Goal: Task Accomplishment & Management: Use online tool/utility

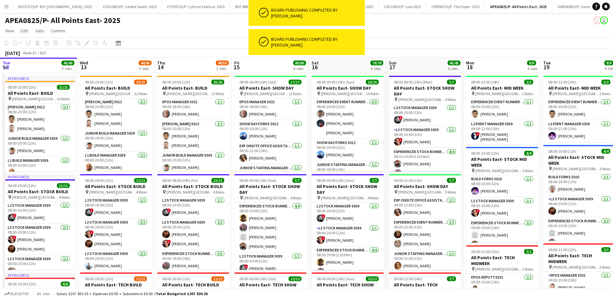
scroll to position [0, 188]
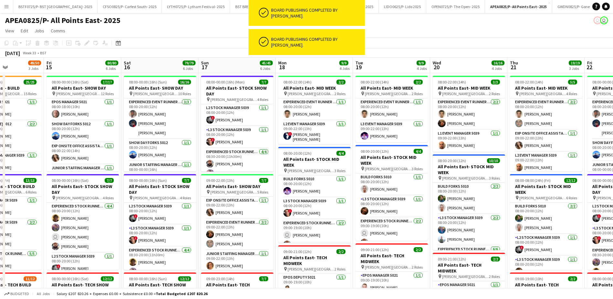
click at [2, 8] on button "Menu" at bounding box center [6, 6] width 13 height 13
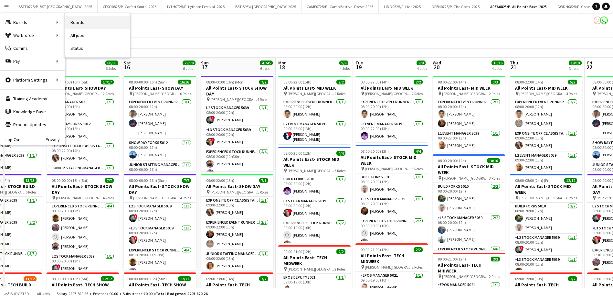
click at [73, 21] on link "Boards" at bounding box center [97, 22] width 65 height 13
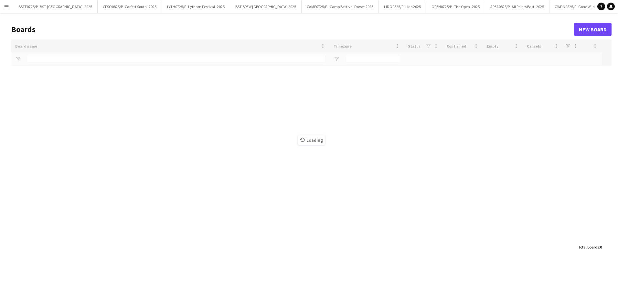
type input "***"
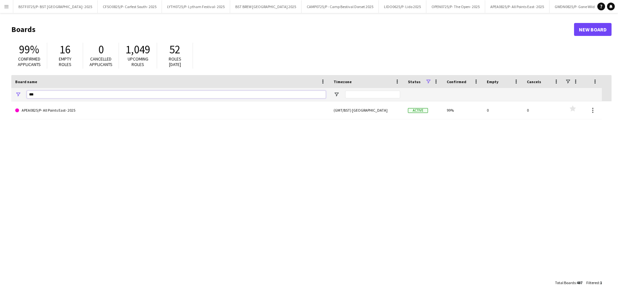
drag, startPoint x: 58, startPoint y: 98, endPoint x: 14, endPoint y: 94, distance: 44.5
click at [14, 95] on div "***" at bounding box center [170, 94] width 318 height 13
type input "*****"
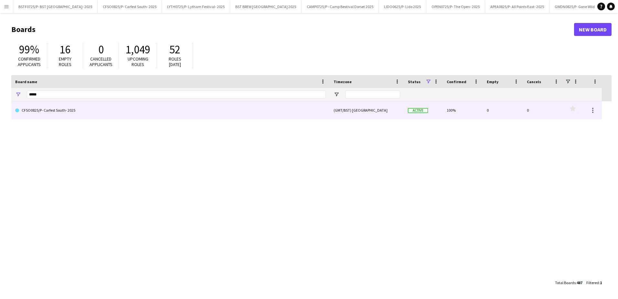
click at [52, 113] on link "CFSO0825/P- Carfest South- 2025" at bounding box center [170, 110] width 311 height 18
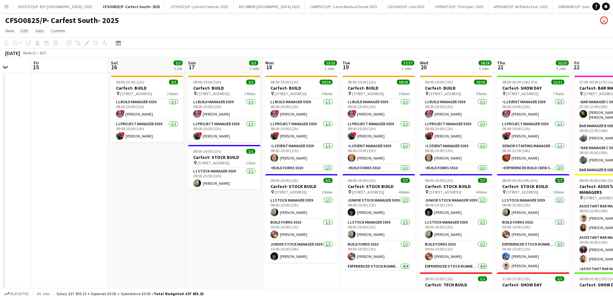
drag, startPoint x: 429, startPoint y: 234, endPoint x: 86, endPoint y: 242, distance: 343.1
click at [147, 233] on app-calendar-viewport "Tue 12 Wed 13 Thu 14 Fri 15 Sat 16 2/2 1 Job Sun 17 3/3 2 Jobs Mon 18 13/13 2 J…" at bounding box center [306, 292] width 613 height 469
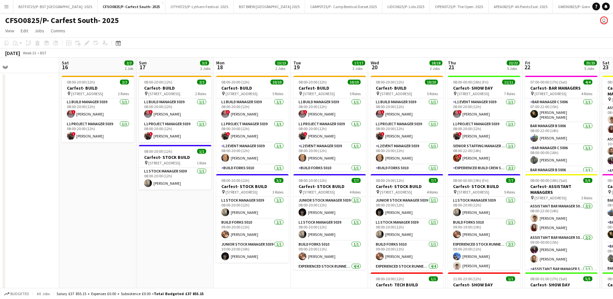
scroll to position [0, 257]
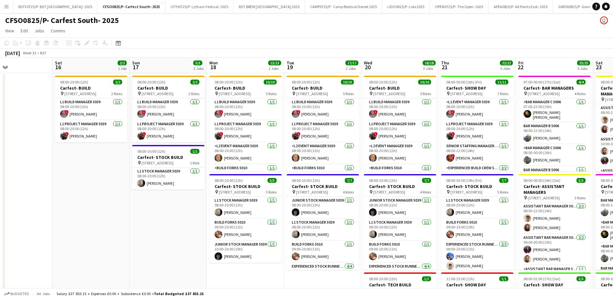
drag, startPoint x: 191, startPoint y: 245, endPoint x: 139, endPoint y: 245, distance: 52.0
click at [139, 245] on app-calendar-viewport "Tue 12 Wed 13 Thu 14 Fri 15 Sat 16 2/2 1 Job Sun 17 3/3 2 Jobs Mon 18 13/13 2 J…" at bounding box center [306, 292] width 613 height 469
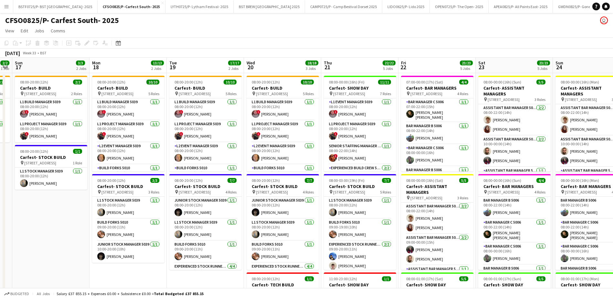
scroll to position [0, 224]
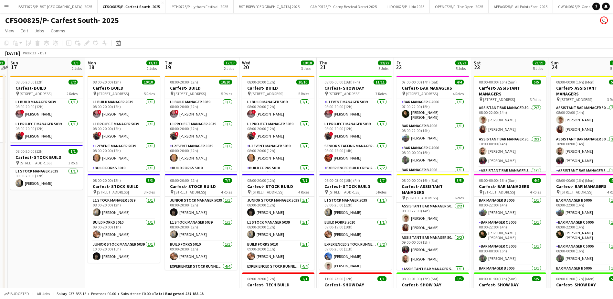
drag, startPoint x: 170, startPoint y: 224, endPoint x: 48, endPoint y: 239, distance: 122.8
click at [48, 239] on app-calendar-viewport "Thu 14 Fri 15 Sat 16 2/2 1 Job Sun 17 3/3 2 Jobs Mon 18 13/13 2 Jobs Tue 19 17/…" at bounding box center [306, 292] width 613 height 469
click at [356, 152] on app-card-role "Senior Staffing Manager 5039 [DATE] 08:00-22:00 (14h) ! [PERSON_NAME]" at bounding box center [355, 153] width 72 height 22
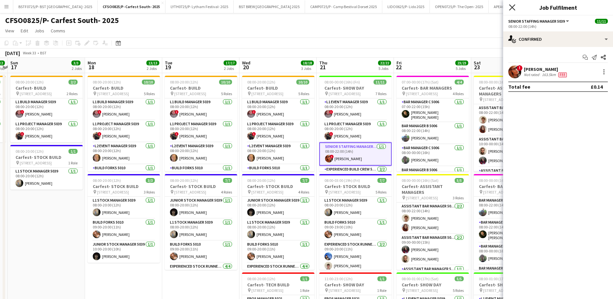
click at [513, 9] on icon "Close pop-in" at bounding box center [512, 7] width 6 height 6
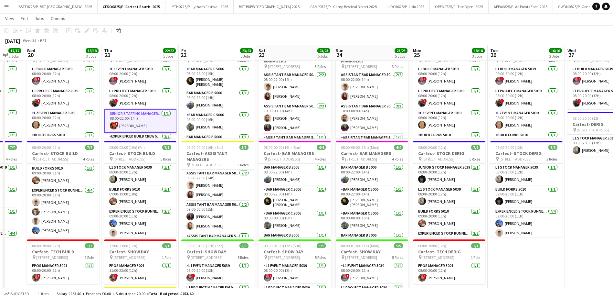
scroll to position [0, 251]
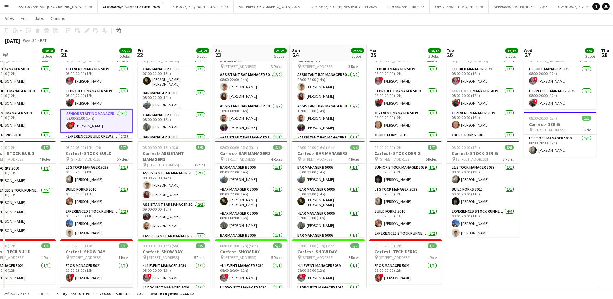
drag, startPoint x: 351, startPoint y: 55, endPoint x: 92, endPoint y: 86, distance: 260.8
click at [92, 86] on app-calendar-viewport "Sun 17 3/3 2 Jobs Mon 18 13/13 2 Jobs Tue 19 17/17 2 Jobs Wed 20 18/18 3 Jobs T…" at bounding box center [306, 243] width 613 height 501
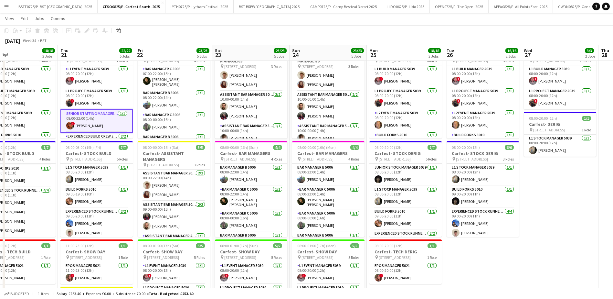
scroll to position [0, 237]
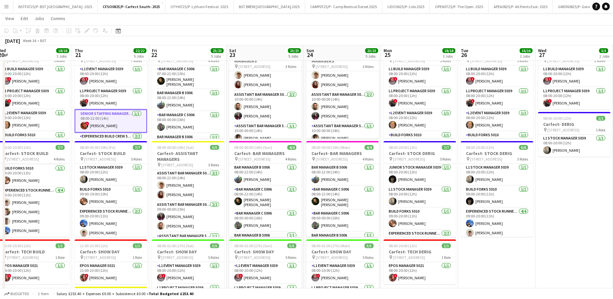
drag, startPoint x: 419, startPoint y: 51, endPoint x: 515, endPoint y: 41, distance: 96.5
click at [515, 41] on app-calendar "Copy Paste Paste Ctrl+V Paste with crew Ctrl+Shift+V Paste linked Job [GEOGRAPH…" at bounding box center [306, 243] width 613 height 501
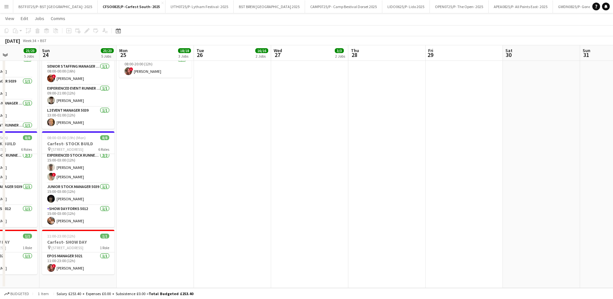
scroll to position [0, 212]
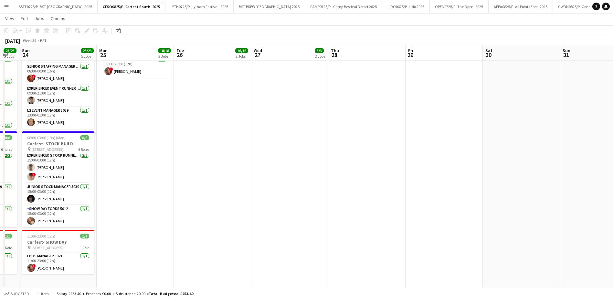
drag, startPoint x: 474, startPoint y: 212, endPoint x: 190, endPoint y: 223, distance: 284.7
click at [190, 223] on app-calendar-viewport "Thu 21 22/22 5 Jobs Fri 22 23/23 5 Jobs Sat 23 23/23 5 Jobs Sun 24 23/23 5 Jobs…" at bounding box center [306, 37] width 613 height 501
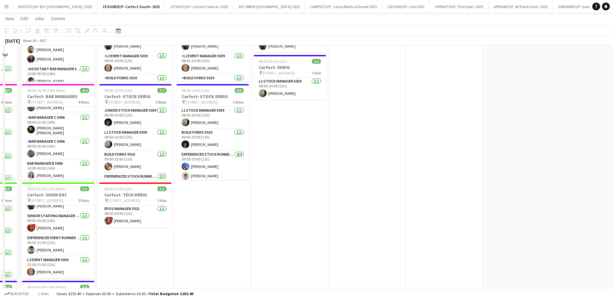
scroll to position [45, 0]
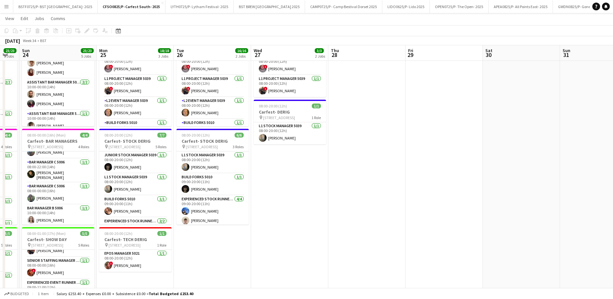
click at [293, 206] on app-date-cell "08:00-20:00 (12h) 2/2 Carfest- DERIG pin [STREET_ADDRESS] 2 Roles L1 Build Mana…" at bounding box center [289, 255] width 77 height 454
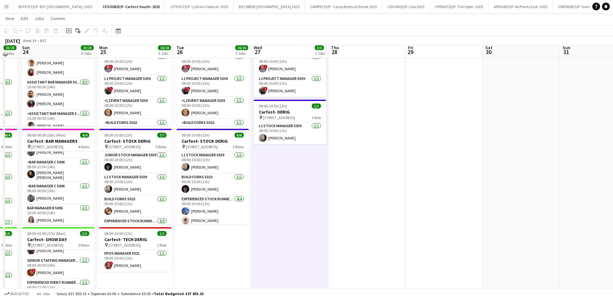
scroll to position [0, 0]
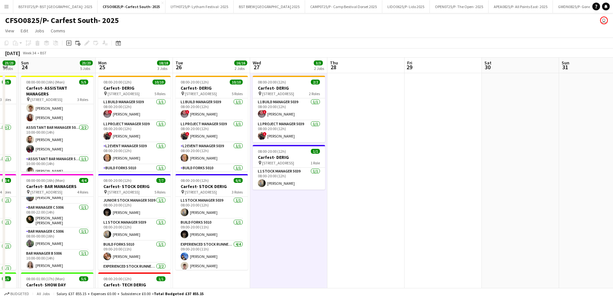
drag, startPoint x: 285, startPoint y: 221, endPoint x: 618, endPoint y: 216, distance: 332.4
click at [613, 216] on html "Menu Boards Boards Boards All jobs Status Workforce Workforce My Workforce Recr…" at bounding box center [306, 269] width 613 height 538
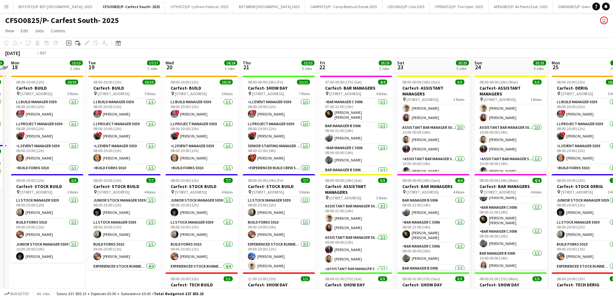
scroll to position [0, 131]
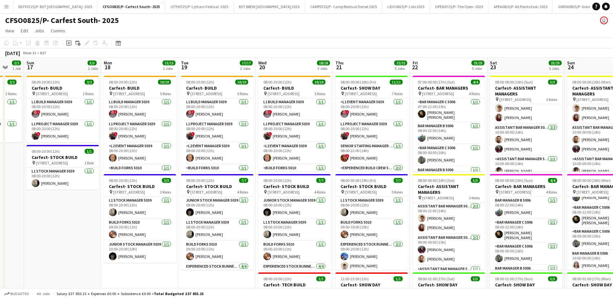
drag, startPoint x: 268, startPoint y: 65, endPoint x: 605, endPoint y: 55, distance: 337.0
click at [605, 55] on app-calendar "Copy Paste Paste Ctrl+V Paste with crew Ctrl+Shift+V Paste linked Job [GEOGRAPH…" at bounding box center [306, 282] width 613 height 489
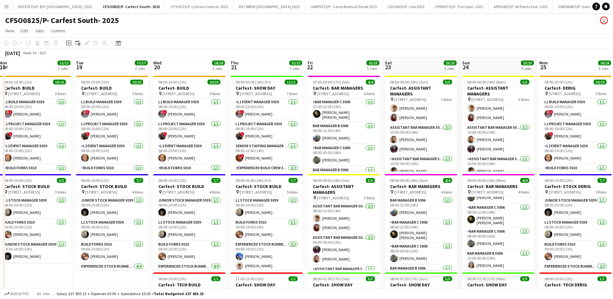
drag, startPoint x: 154, startPoint y: 59, endPoint x: 0, endPoint y: 70, distance: 154.3
click at [0, 70] on html "Menu Boards Boards Boards All jobs Status Workforce Workforce My Workforce Recr…" at bounding box center [306, 269] width 613 height 538
drag, startPoint x: 444, startPoint y: 60, endPoint x: 218, endPoint y: 69, distance: 225.5
click at [236, 69] on app-calendar-viewport "Sat 16 2/2 1 Job Sun 17 3/3 2 Jobs Mon 18 13/13 2 Jobs Tue 19 17/17 2 Jobs Wed …" at bounding box center [306, 292] width 613 height 469
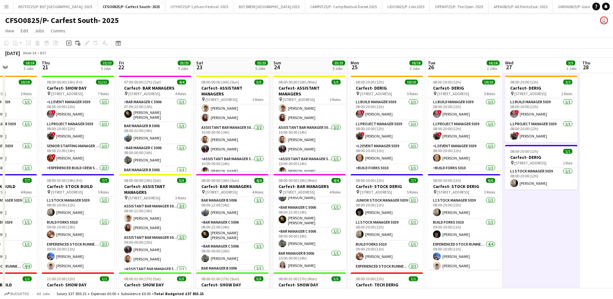
drag, startPoint x: 484, startPoint y: 64, endPoint x: 593, endPoint y: 58, distance: 108.8
click at [609, 56] on app-calendar "Copy Paste Paste Ctrl+V Paste with crew Ctrl+Shift+V Paste linked Job [GEOGRAPH…" at bounding box center [306, 282] width 613 height 489
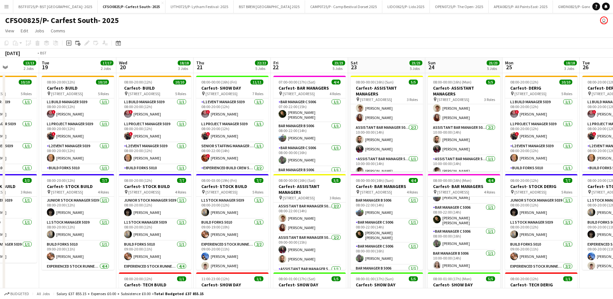
drag, startPoint x: 309, startPoint y: 70, endPoint x: 577, endPoint y: 65, distance: 268.4
click at [577, 65] on app-calendar-viewport "Sat 16 2/2 1 Job Sun 17 3/3 2 Jobs Mon 18 13/13 2 Jobs Tue 19 17/17 2 Jobs Wed …" at bounding box center [306, 292] width 613 height 469
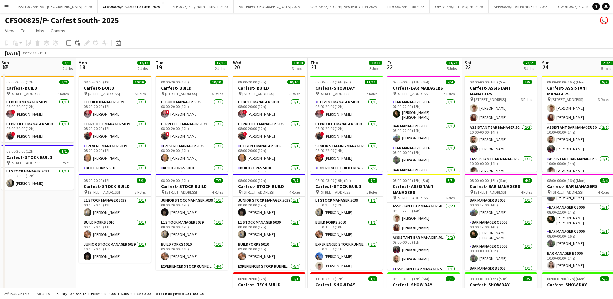
drag, startPoint x: 270, startPoint y: 70, endPoint x: 336, endPoint y: 69, distance: 66.3
click at [335, 69] on app-calendar-viewport "Fri 15 Sat 16 2/2 1 Job Sun 17 3/3 2 Jobs Mon 18 13/13 2 Jobs Tue 19 17/17 2 Jo…" at bounding box center [306, 292] width 613 height 469
